Goal: Transaction & Acquisition: Purchase product/service

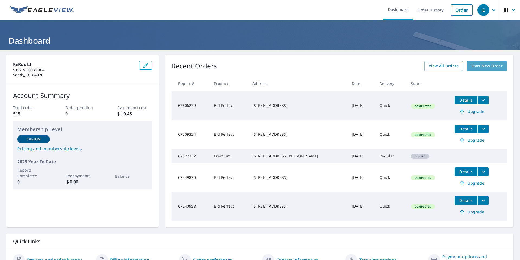
click at [480, 67] on span "Start New Order" at bounding box center [486, 66] width 31 height 7
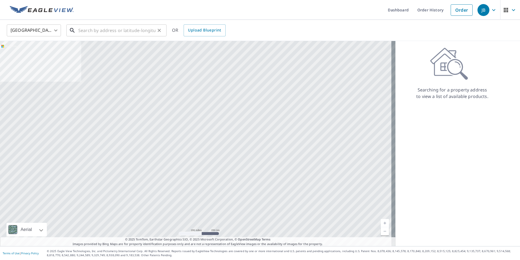
click at [95, 31] on input "text" at bounding box center [116, 30] width 77 height 15
paste input "[STREET_ADDRESS][US_STATE]"
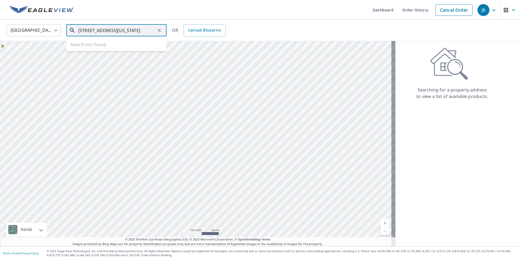
type input "[STREET_ADDRESS][US_STATE]"
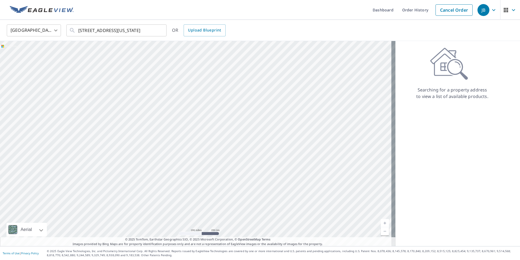
scroll to position [0, 0]
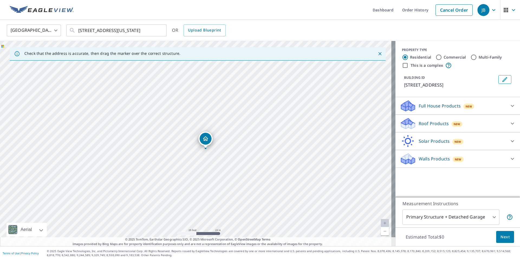
click at [484, 123] on div "Roof Products New" at bounding box center [453, 123] width 106 height 13
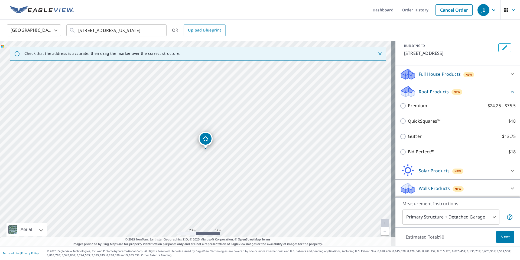
scroll to position [39, 0]
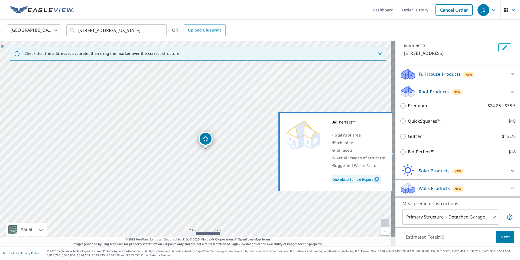
click at [400, 153] on input "Bid Perfect™ $18" at bounding box center [404, 151] width 8 height 7
checkbox input "true"
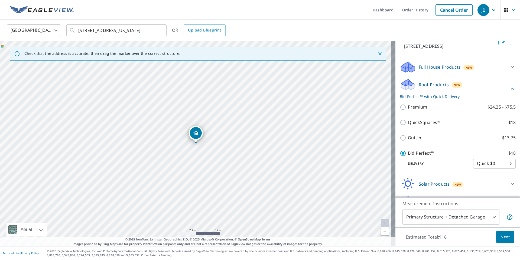
click at [501, 235] on span "Next" at bounding box center [505, 236] width 9 height 7
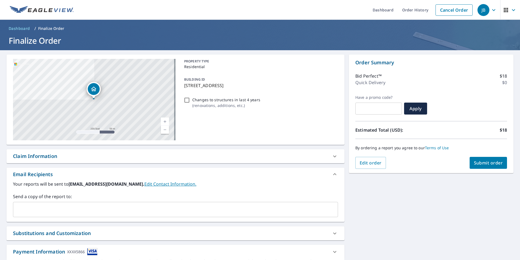
click at [491, 165] on span "Submit order" at bounding box center [488, 163] width 29 height 6
checkbox input "true"
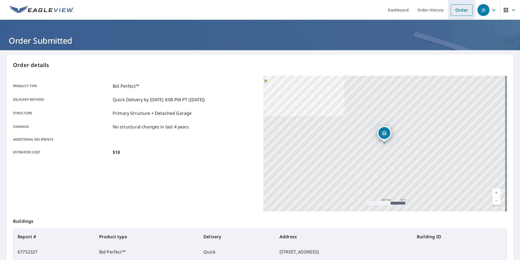
click at [454, 10] on link "Order" at bounding box center [462, 9] width 22 height 11
